Goal: Check status: Check status

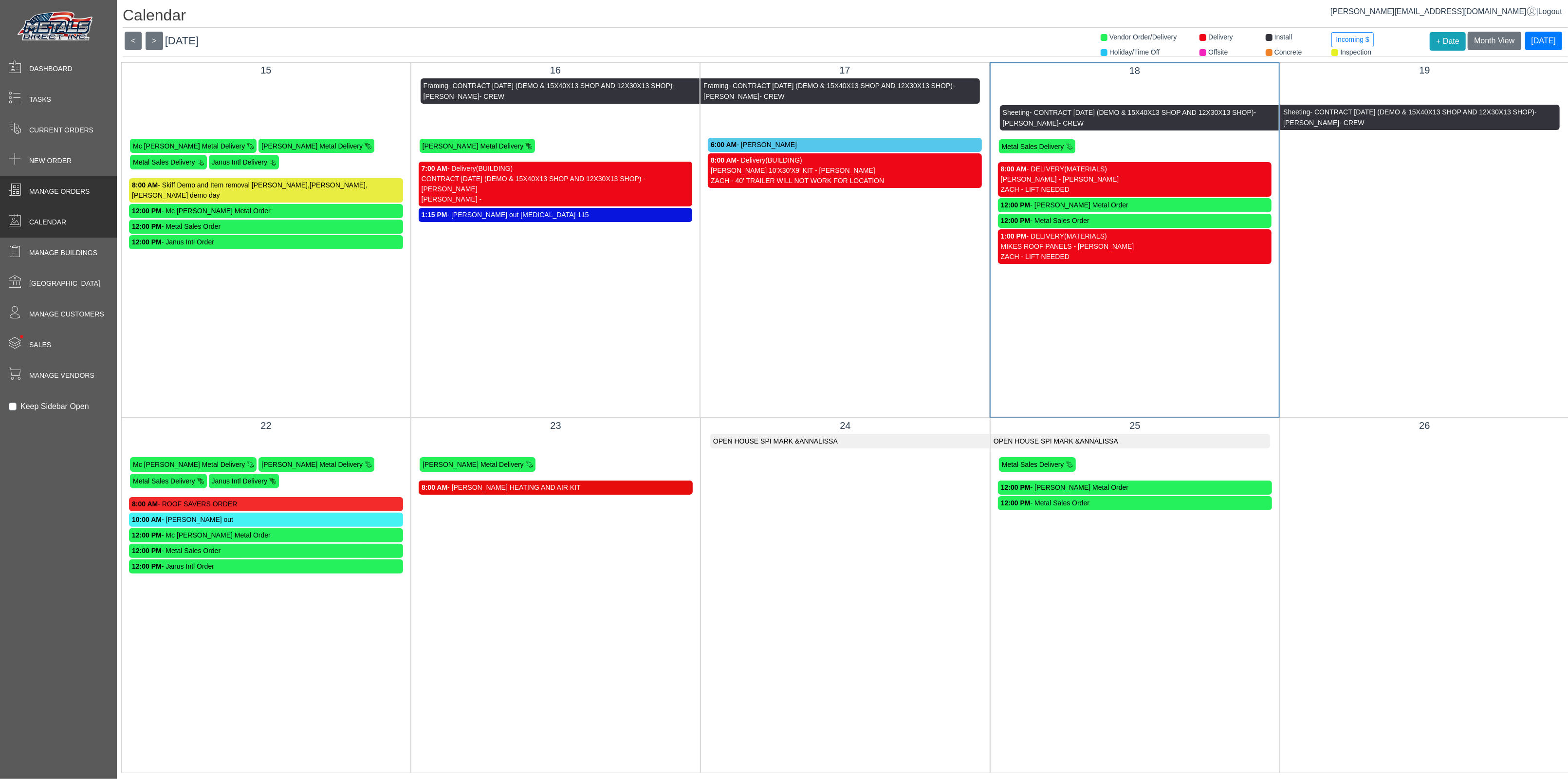
click at [58, 192] on span "Manage Orders" at bounding box center [59, 191] width 60 height 10
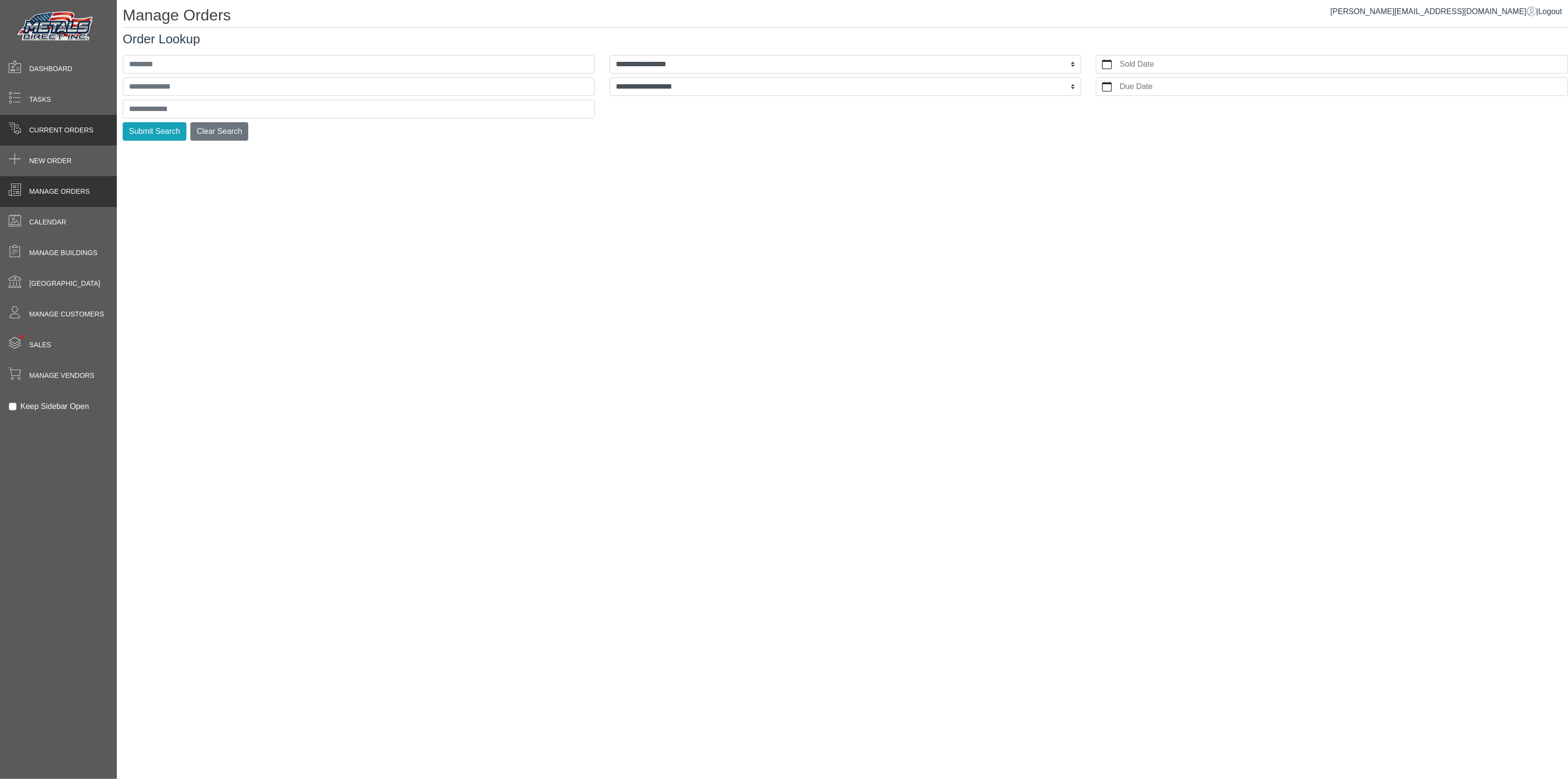
click at [55, 134] on span "Current Orders" at bounding box center [61, 130] width 65 height 10
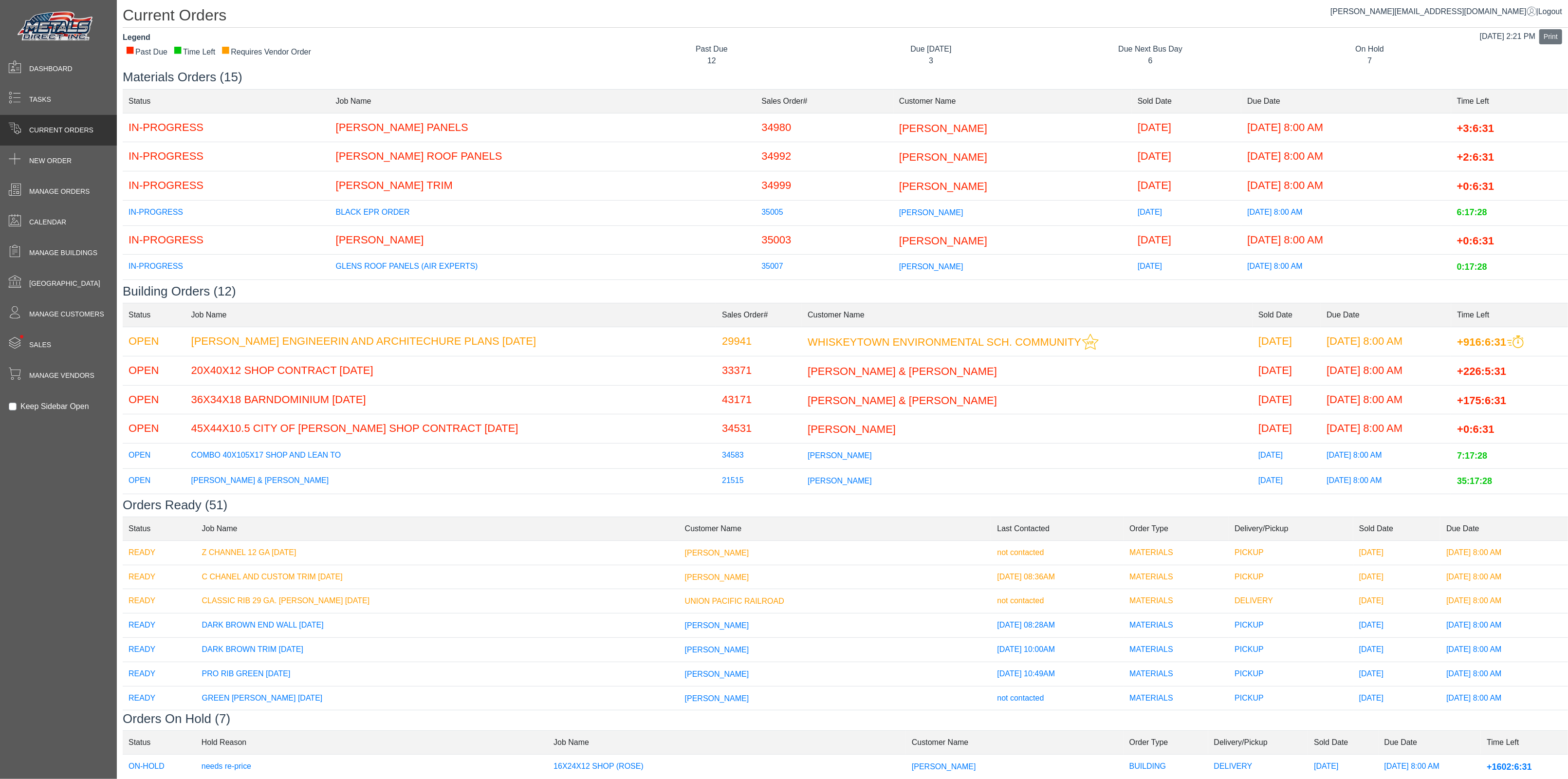
click at [899, 244] on span "[PERSON_NAME]" at bounding box center [943, 240] width 88 height 12
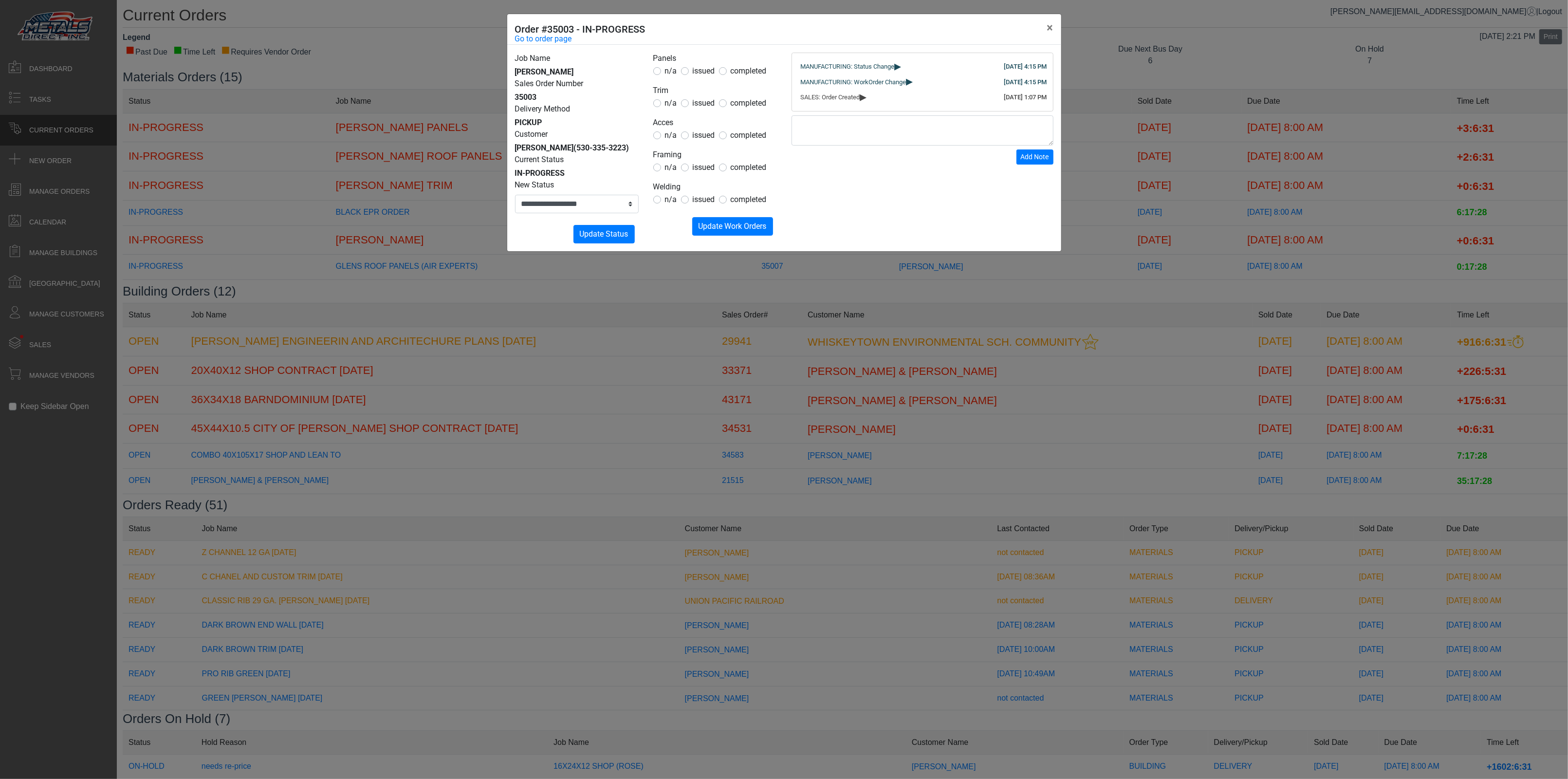
click at [836, 244] on div "**********" at bounding box center [784, 390] width 1568 height 779
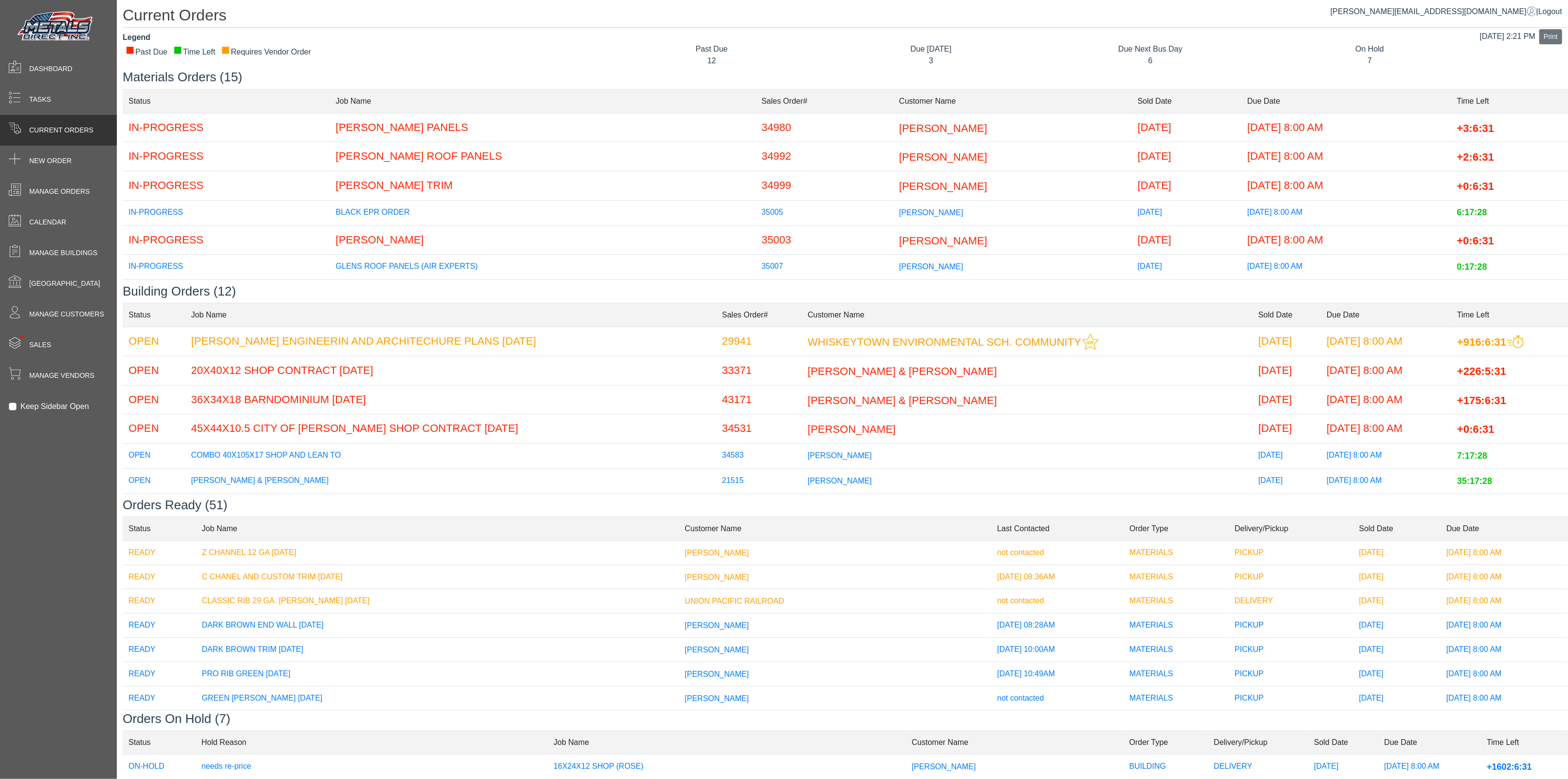
drag, startPoint x: 836, startPoint y: 244, endPoint x: 841, endPoint y: 239, distance: 7.1
click at [899, 239] on span "[PERSON_NAME]" at bounding box center [943, 240] width 88 height 12
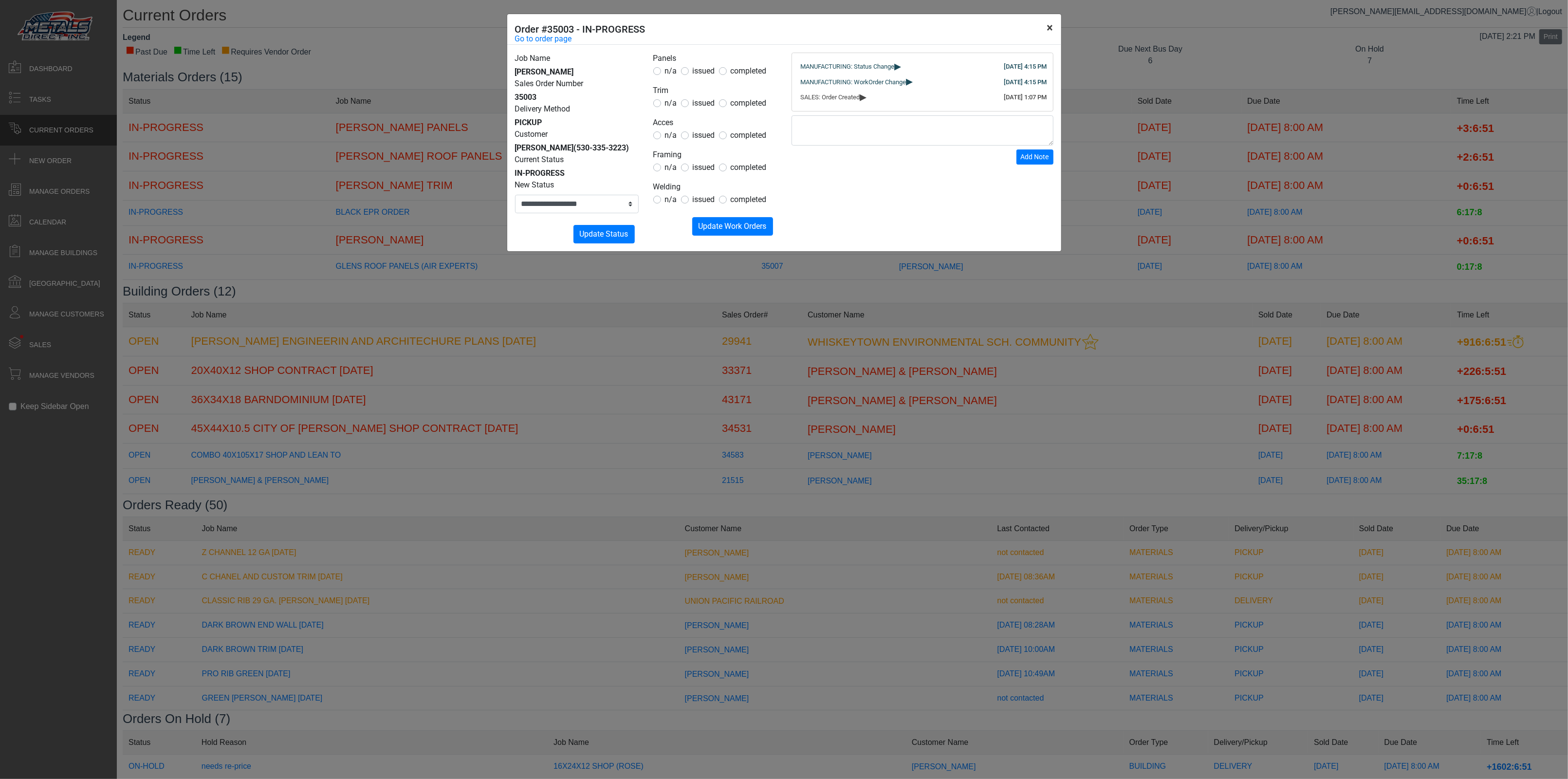
click at [1050, 26] on button "×" at bounding box center [1050, 27] width 22 height 27
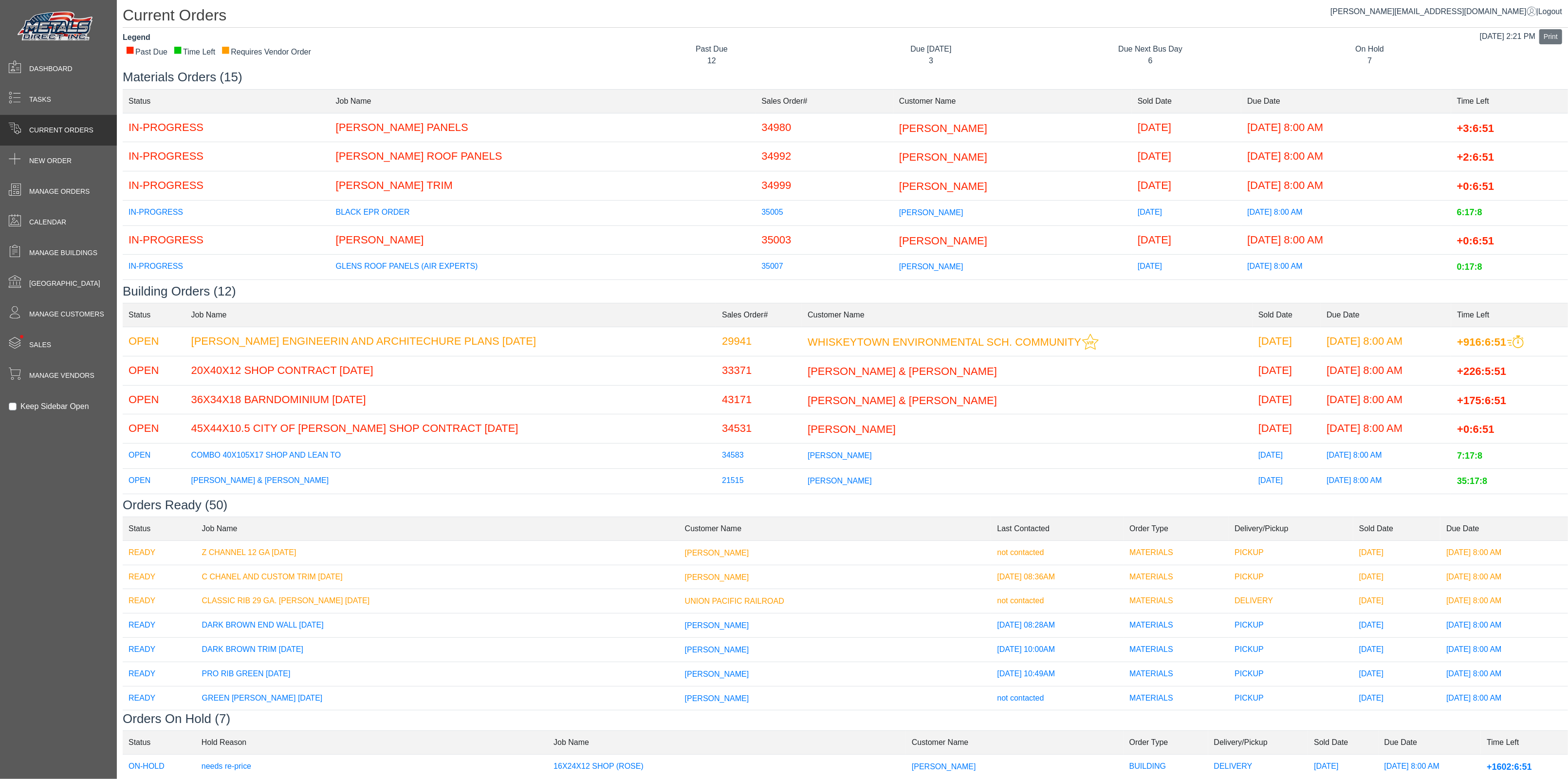
click at [379, 236] on td "[PERSON_NAME]" at bounding box center [543, 240] width 426 height 29
